Goal: Transaction & Acquisition: Purchase product/service

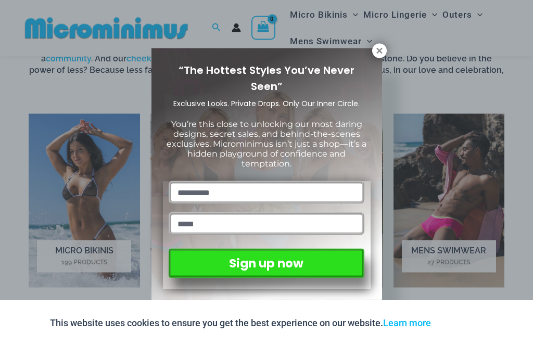
scroll to position [617, 0]
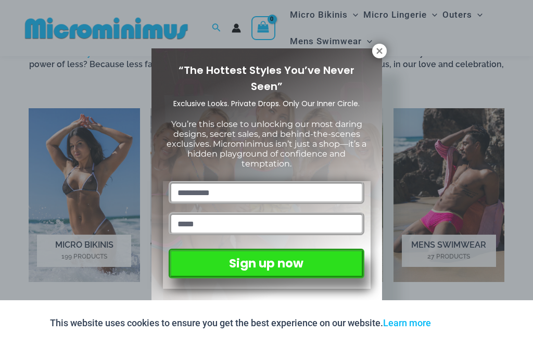
click at [377, 53] on icon at bounding box center [379, 51] width 6 height 6
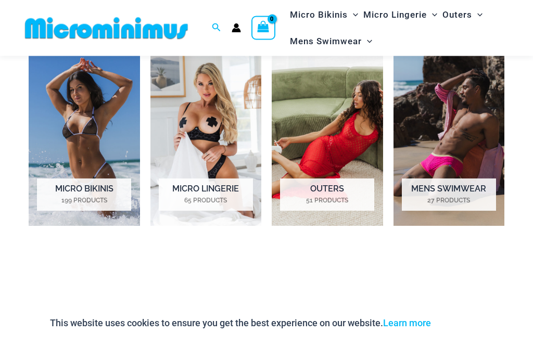
scroll to position [662, 0]
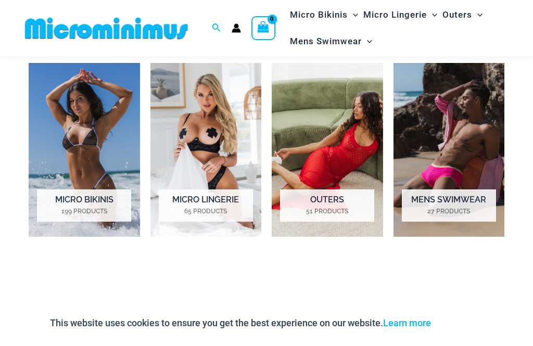
click at [198, 135] on img "Visit product category Micro Lingerie" at bounding box center [205, 150] width 111 height 174
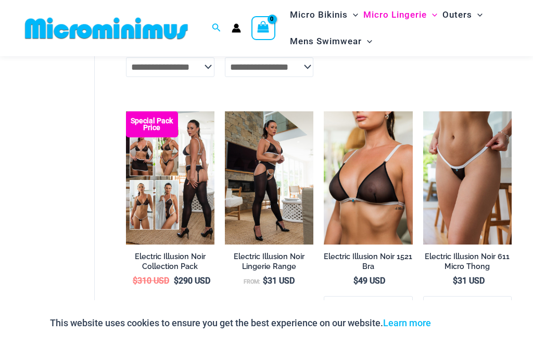
scroll to position [1276, 0]
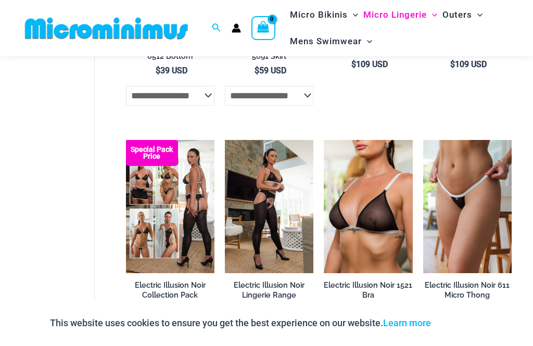
click at [324, 140] on img at bounding box center [324, 140] width 0 height 0
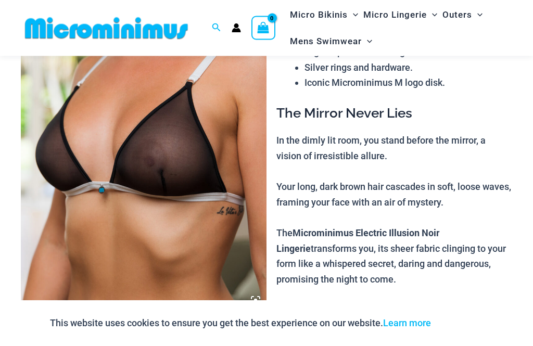
scroll to position [123, 0]
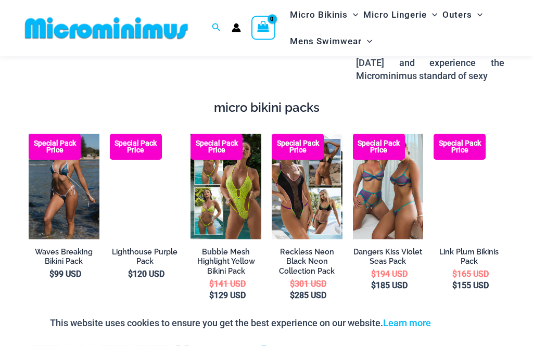
scroll to position [1516, 0]
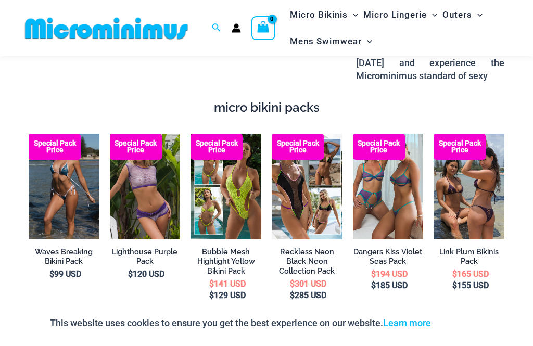
click at [110, 134] on img at bounding box center [110, 134] width 0 height 0
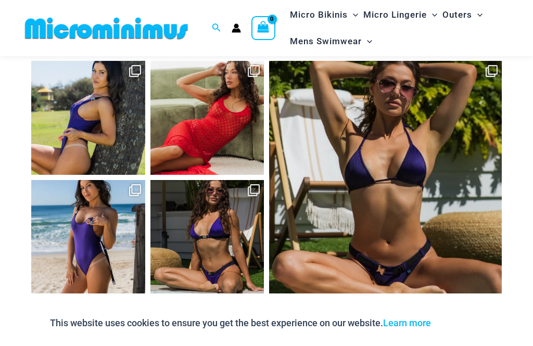
scroll to position [3739, 0]
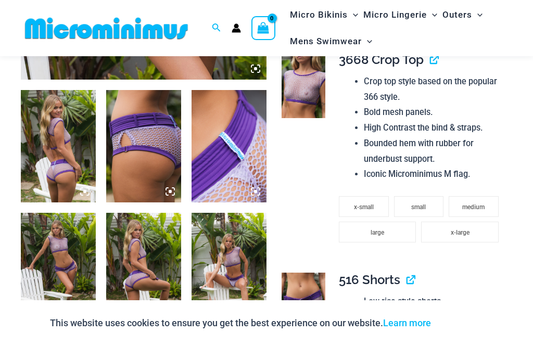
scroll to position [361, 0]
